Goal: Transaction & Acquisition: Purchase product/service

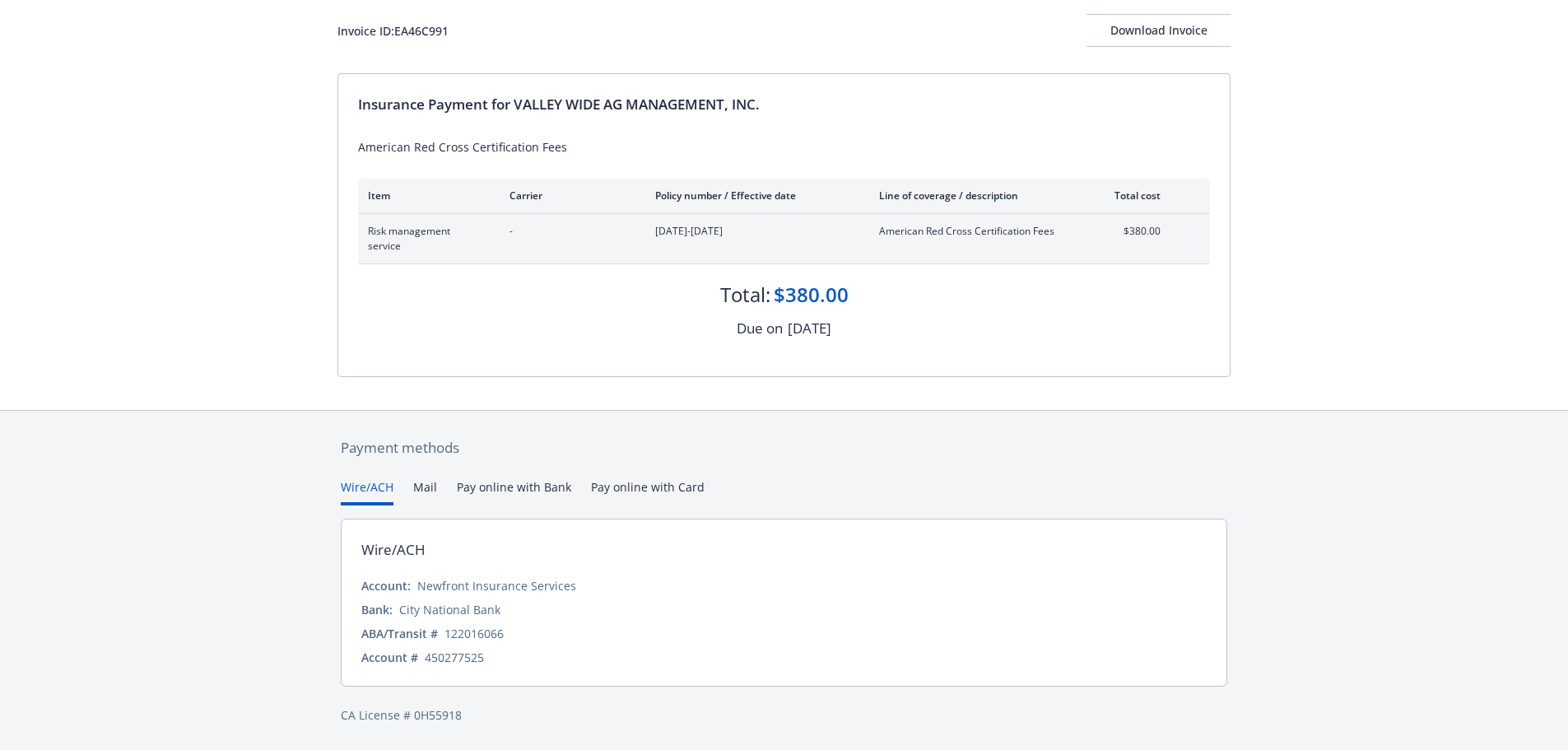
scroll to position [66, 0]
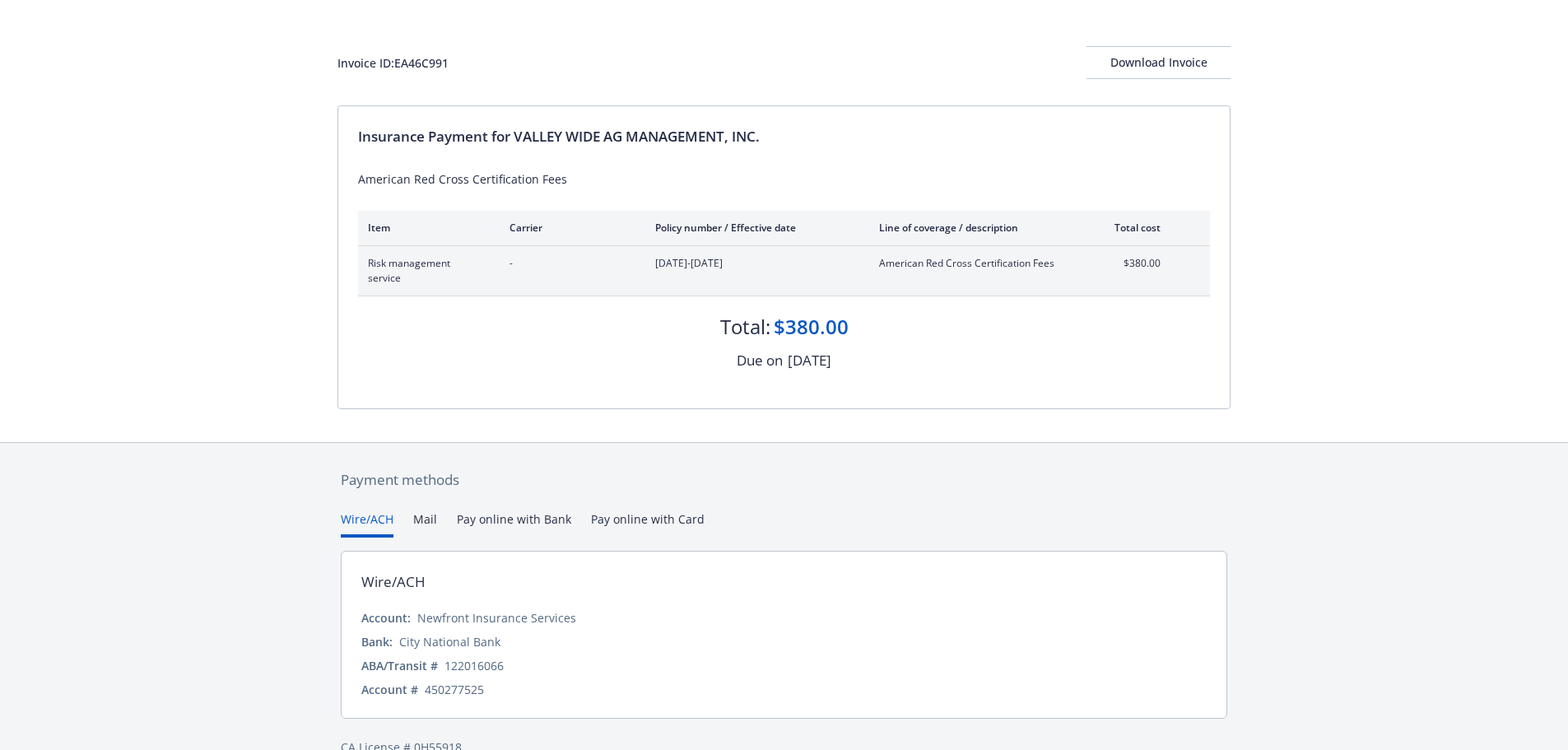
click at [668, 492] on div "Payment methods Wire/ACH Mail Pay online with Bank Pay online with Card Wire/AC…" at bounding box center [784, 613] width 893 height 341
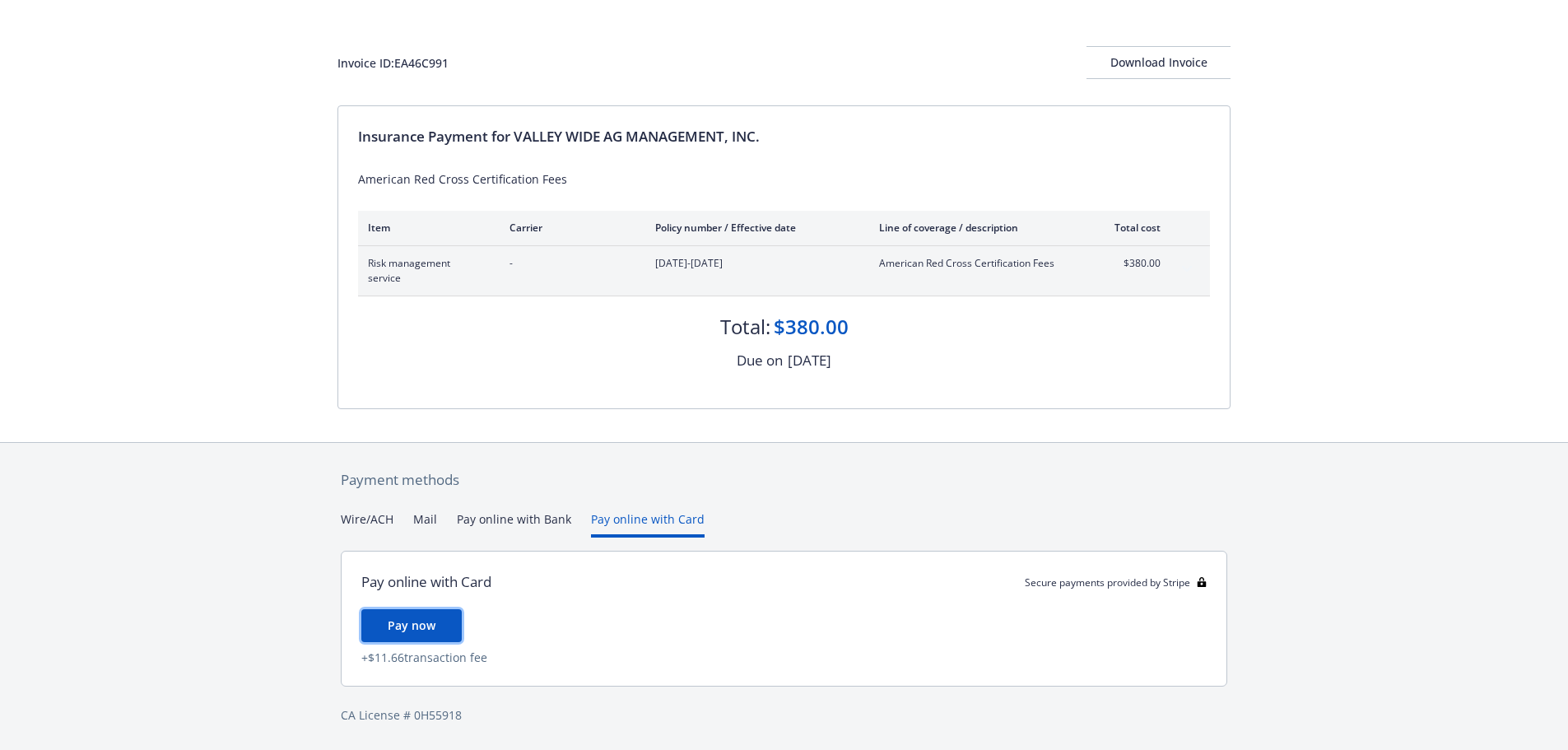
click at [422, 624] on span "Pay now" at bounding box center [411, 626] width 48 height 16
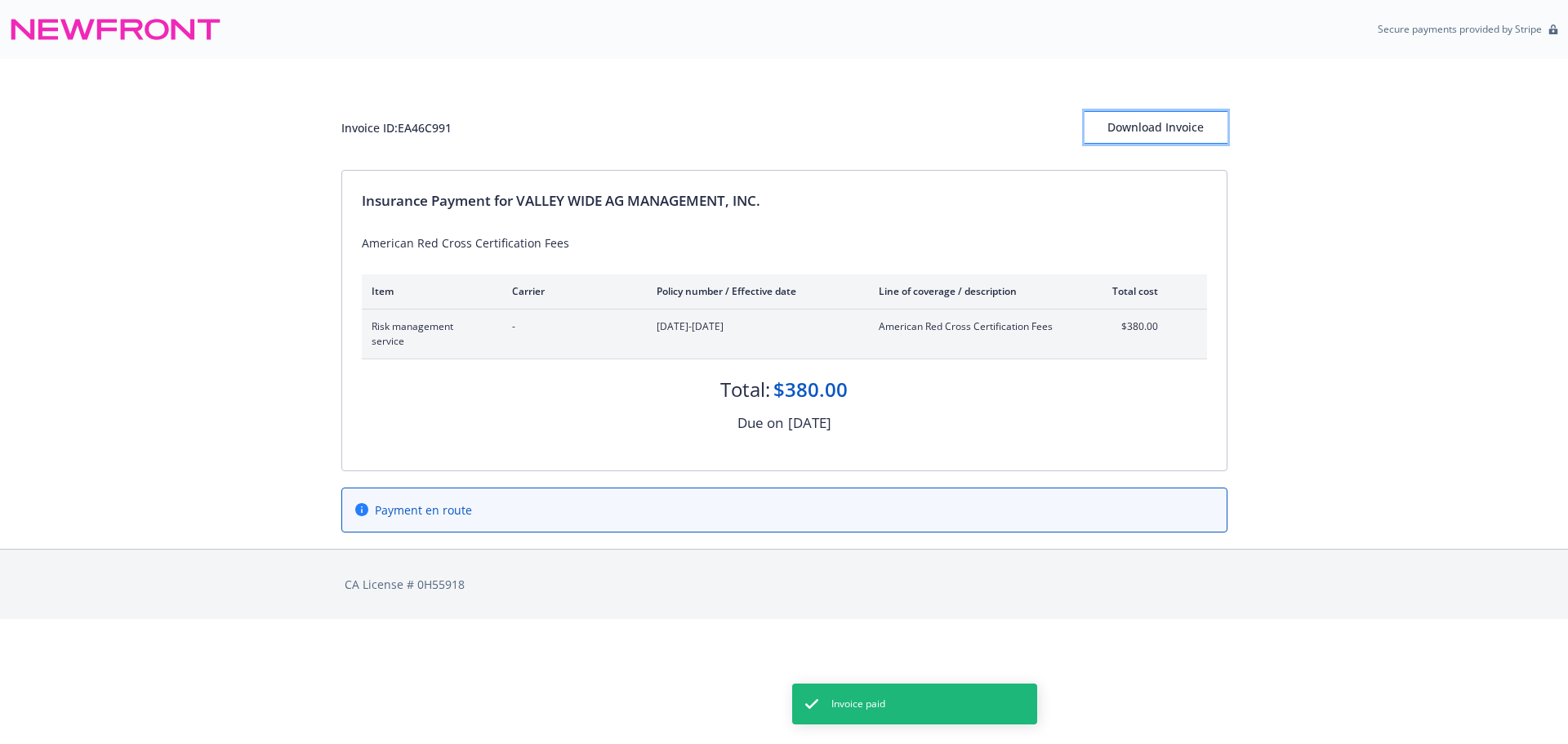
click at [1122, 129] on div "Download Invoice" at bounding box center [1155, 128] width 142 height 31
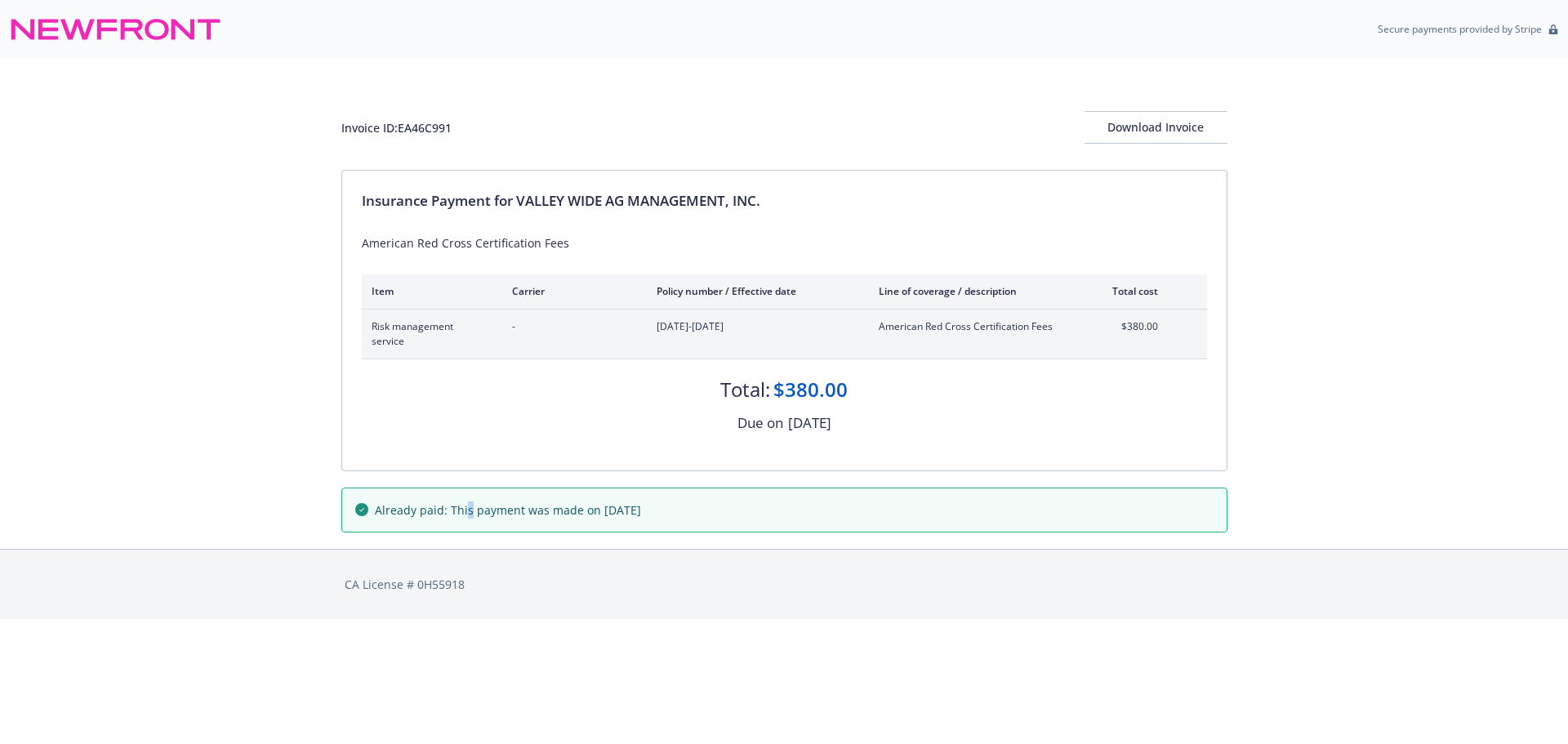
click at [462, 514] on span "Already paid: This payment was made on [DATE]" at bounding box center [507, 511] width 266 height 18
click at [704, 474] on div "Already paid: This payment was made on [DATE]" at bounding box center [784, 510] width 886 height 77
click at [812, 382] on div "$380.00" at bounding box center [810, 390] width 74 height 27
